Goal: Communication & Community: Share content

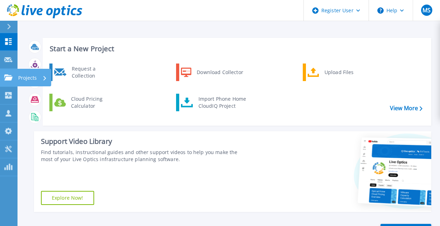
click at [8, 78] on icon at bounding box center [8, 77] width 8 height 6
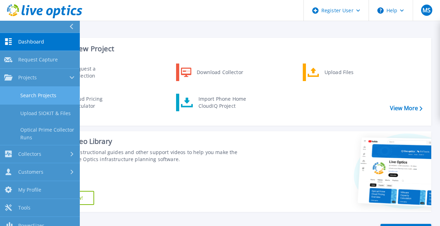
click at [41, 97] on link "Search Projects" at bounding box center [40, 96] width 80 height 18
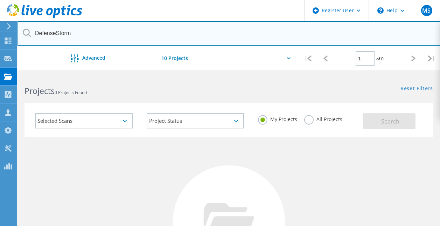
click at [141, 33] on input "DefenseStorm" at bounding box center [229, 33] width 423 height 25
drag, startPoint x: 141, startPoint y: 33, endPoint x: -1, endPoint y: 5, distance: 145.2
click at [0, 5] on html "Register User \n Help Explore Helpful Articles Contact Support MS [PERSON_NAME]…" at bounding box center [220, 173] width 440 height 347
type input "national gypsum"
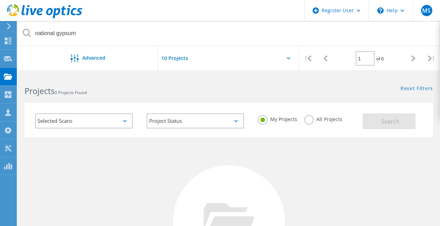
click at [308, 122] on label "All Projects" at bounding box center [323, 118] width 38 height 7
click at [0, 0] on input "All Projects" at bounding box center [0, 0] width 0 height 0
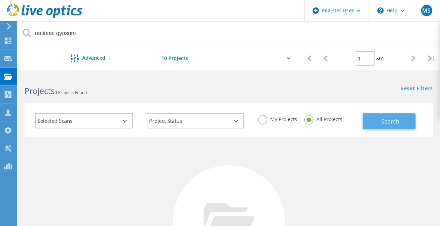
click at [378, 123] on button "Search" at bounding box center [389, 121] width 53 height 16
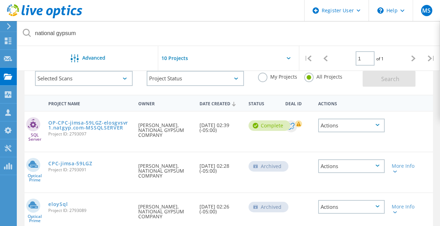
scroll to position [44, 0]
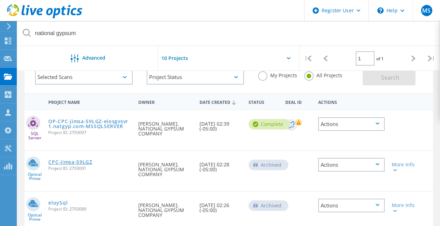
click at [75, 162] on link "CPC-jimsa-59LGZ" at bounding box center [70, 161] width 44 height 5
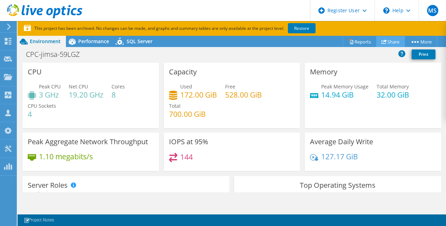
click at [389, 43] on link "Share" at bounding box center [390, 41] width 29 height 11
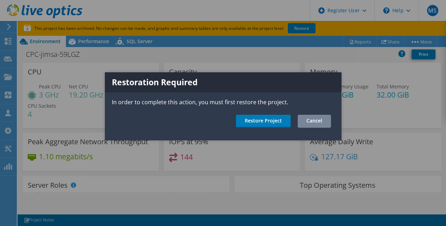
click at [307, 119] on link "Cancel" at bounding box center [313, 121] width 33 height 13
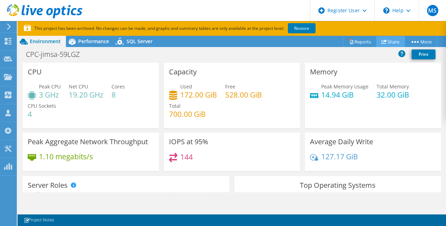
click at [384, 41] on link "Share" at bounding box center [390, 41] width 29 height 11
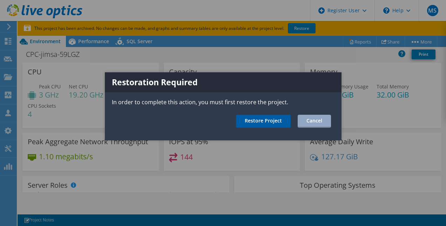
click at [264, 121] on link "Restore Project" at bounding box center [263, 121] width 55 height 13
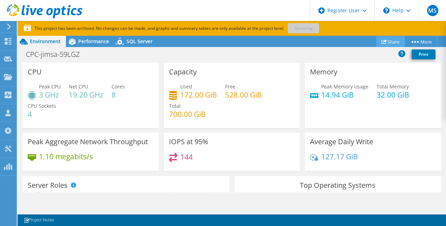
click at [385, 40] on link "Share" at bounding box center [390, 41] width 29 height 11
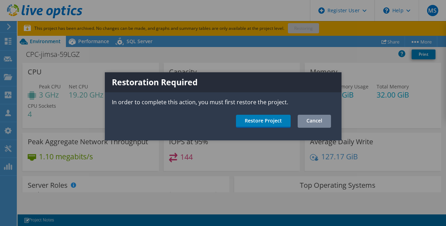
click at [312, 121] on link "Cancel" at bounding box center [313, 121] width 33 height 13
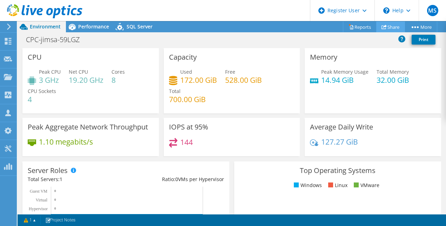
click at [382, 25] on use at bounding box center [383, 27] width 5 height 5
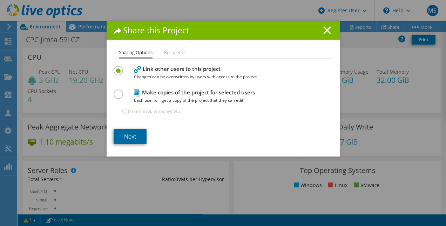
click at [133, 135] on link "Next" at bounding box center [130, 136] width 33 height 15
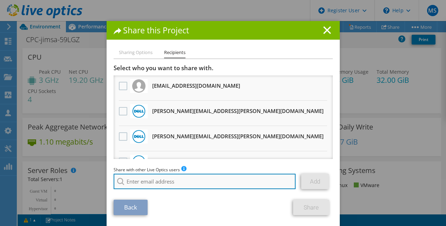
click at [185, 183] on input "search" at bounding box center [205, 180] width 182 height 15
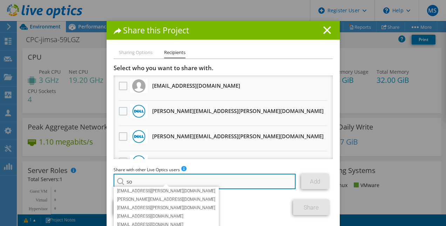
type input "s"
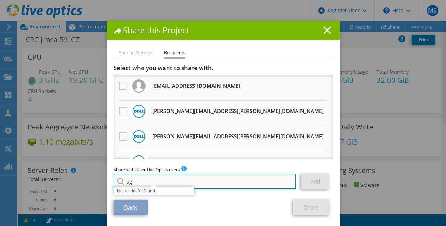
type input "a"
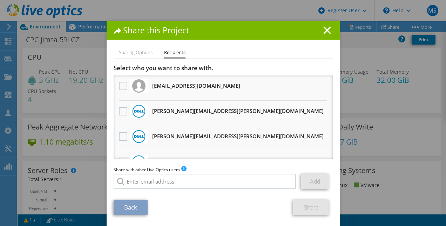
click at [129, 52] on li "Sharing Options" at bounding box center [136, 52] width 34 height 9
click at [132, 51] on li "Sharing Options" at bounding box center [136, 52] width 34 height 9
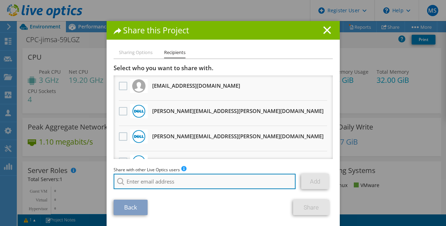
click at [163, 183] on input "search" at bounding box center [205, 180] width 182 height 15
click at [181, 180] on input "search" at bounding box center [205, 180] width 182 height 15
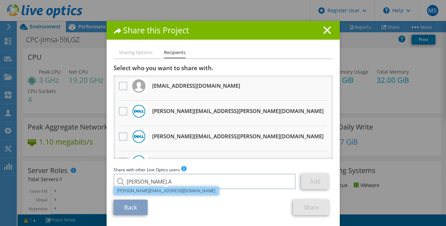
click at [160, 189] on li "Soumya.Agrawal@dell.com" at bounding box center [166, 190] width 105 height 8
type input "Soumya.Agrawal@dell.com"
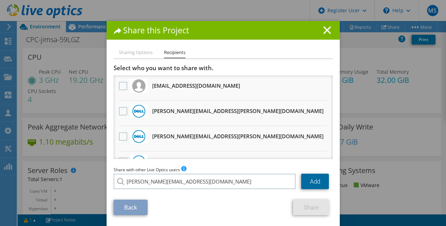
click at [309, 181] on link "Add" at bounding box center [315, 180] width 28 height 15
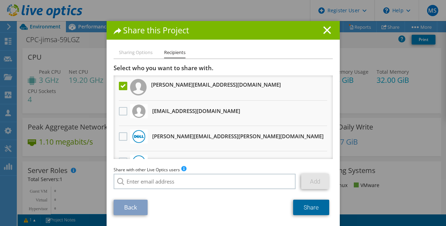
click at [308, 208] on link "Share" at bounding box center [311, 206] width 36 height 15
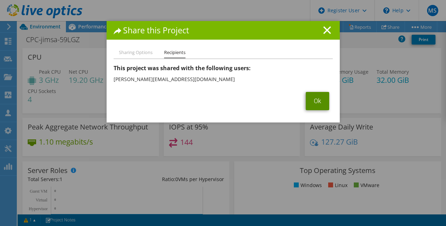
click at [306, 96] on link "Ok" at bounding box center [316, 101] width 23 height 18
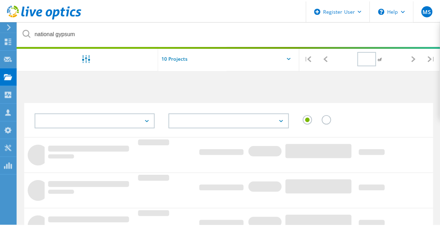
scroll to position [44, 0]
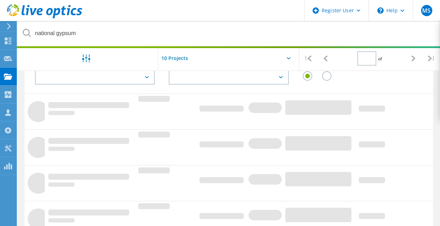
type input "1"
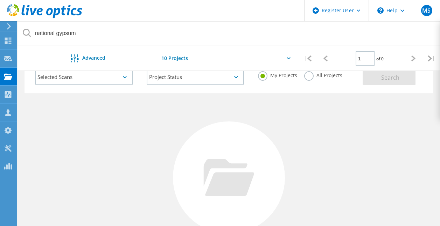
scroll to position [0, 0]
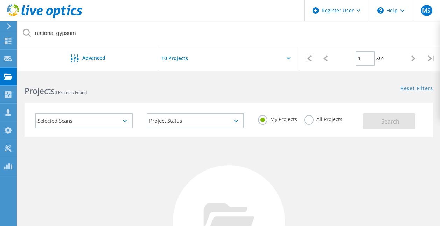
click at [308, 121] on label "All Projects" at bounding box center [323, 118] width 38 height 7
click at [0, 0] on input "All Projects" at bounding box center [0, 0] width 0 height 0
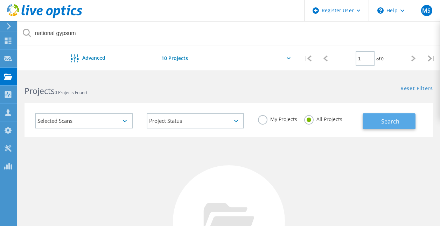
click at [397, 119] on span "Search" at bounding box center [391, 121] width 18 height 8
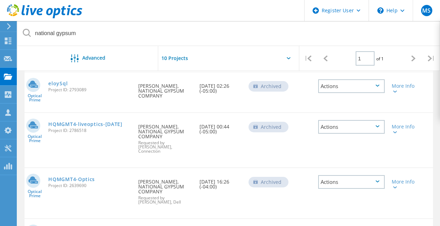
scroll to position [162, 0]
click at [82, 177] on link "HQMGMT4-Optics" at bounding box center [71, 179] width 47 height 5
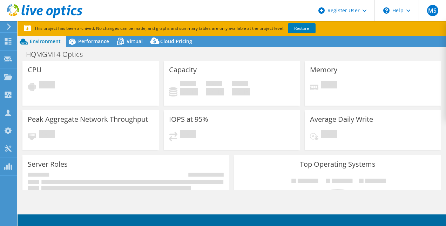
select select "USEast"
select select "USD"
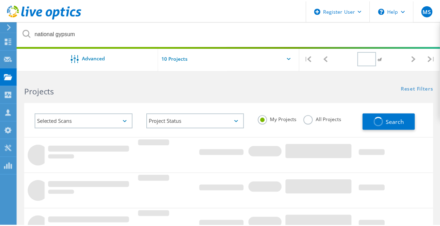
scroll to position [122, 0]
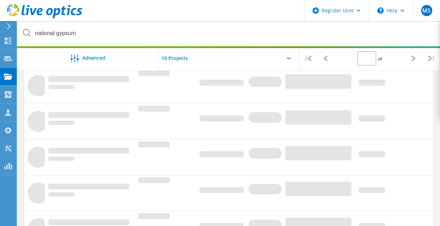
type input "1"
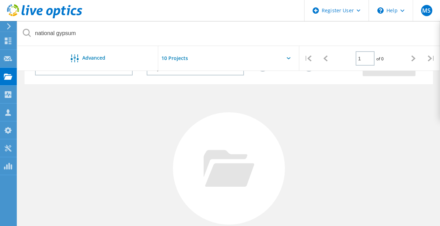
scroll to position [0, 0]
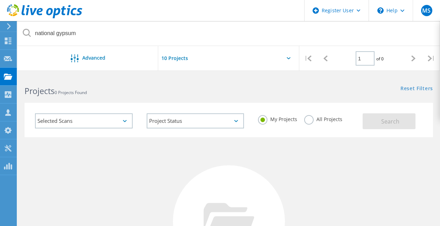
click at [302, 119] on div "My Projects All Projects" at bounding box center [307, 119] width 112 height 26
click at [308, 120] on label "All Projects" at bounding box center [323, 118] width 38 height 7
click at [0, 0] on input "All Projects" at bounding box center [0, 0] width 0 height 0
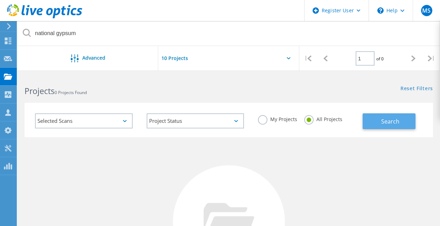
click at [396, 124] on span "Search" at bounding box center [391, 121] width 18 height 8
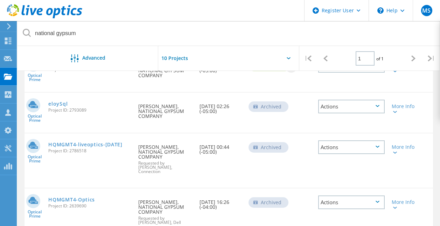
scroll to position [143, 0]
click at [88, 142] on link "HQMGMT4-liveoptics-[DATE]" at bounding box center [85, 144] width 74 height 5
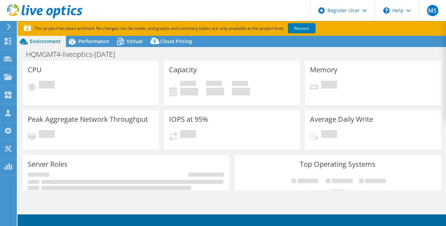
select select "USD"
select select "USEast"
